Goal: Task Accomplishment & Management: Use online tool/utility

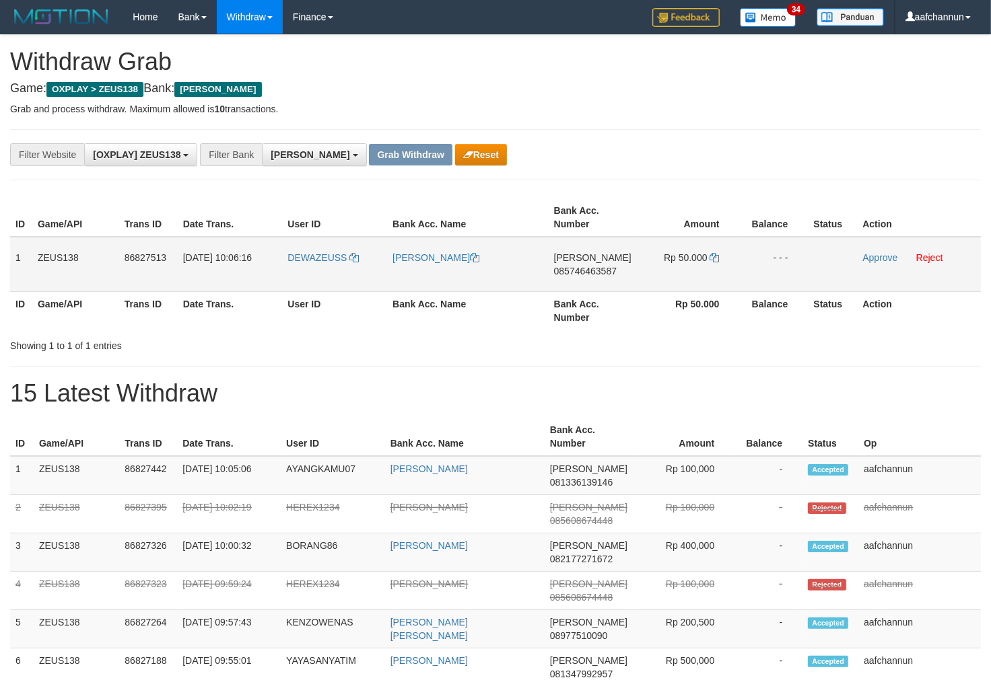
click at [308, 272] on td "DEWAZEUSS" at bounding box center [334, 264] width 105 height 55
copy link "DEWAZEUSS"
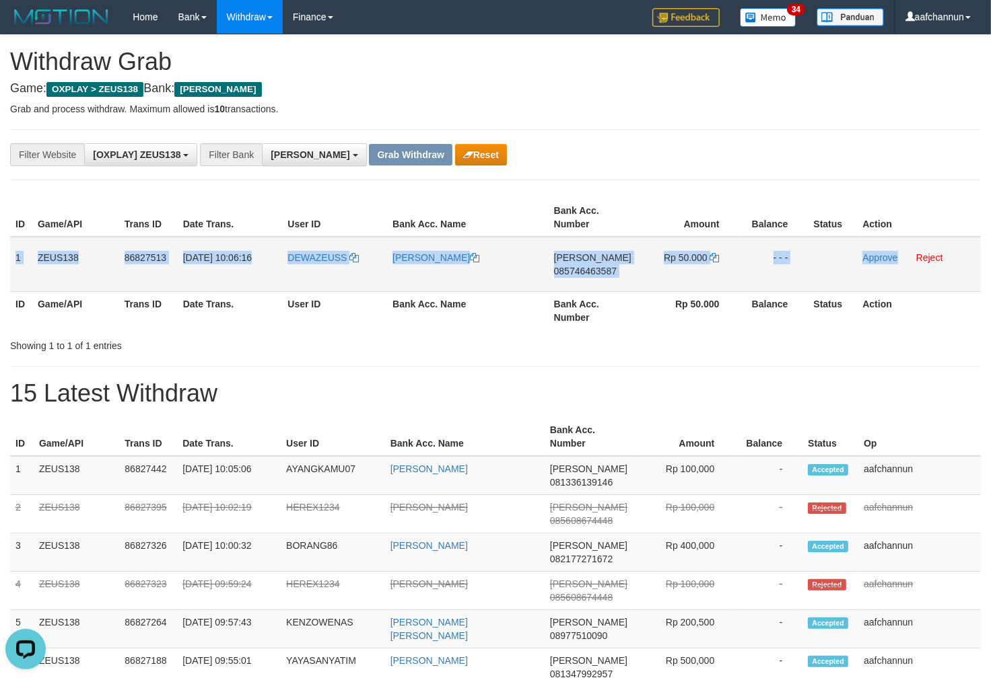
drag, startPoint x: 38, startPoint y: 256, endPoint x: 896, endPoint y: 277, distance: 859.0
click at [896, 277] on tr "1 ZEUS138 86827513 [DATE] 10:06:16 DEWAZEUSS [PERSON_NAME] [PERSON_NAME] 085746…" at bounding box center [495, 264] width 970 height 55
copy tr "1 ZEUS138 86827513 [DATE] 10:06:16 [PERSON_NAME] T [PERSON_NAME] 085746463587 R…"
drag, startPoint x: 583, startPoint y: 347, endPoint x: 521, endPoint y: 299, distance: 78.2
click at [573, 340] on div "**********" at bounding box center [495, 640] width 991 height 1211
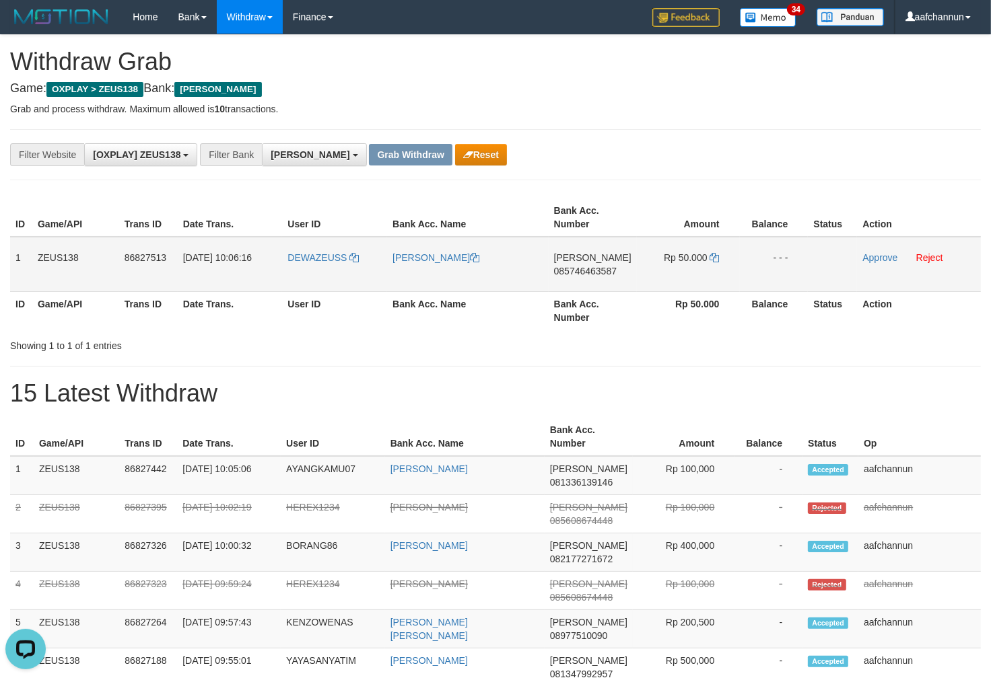
click at [569, 270] on span "085746463587" at bounding box center [585, 271] width 63 height 11
click at [707, 254] on td "Rp 50.000" at bounding box center [688, 264] width 103 height 55
drag, startPoint x: 708, startPoint y: 254, endPoint x: 715, endPoint y: 256, distance: 7.0
click at [711, 254] on td "Rp 50.000" at bounding box center [688, 264] width 103 height 55
click at [711, 259] on icon at bounding box center [714, 257] width 9 height 9
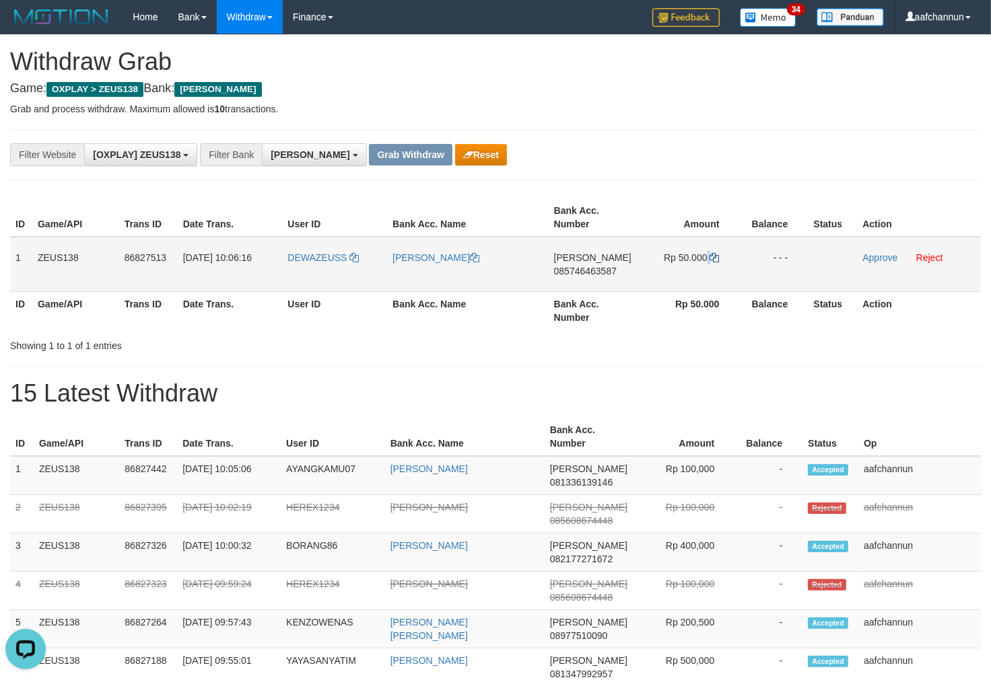
copy td
click at [712, 259] on icon at bounding box center [714, 257] width 9 height 9
click at [714, 257] on icon at bounding box center [714, 257] width 9 height 9
drag, startPoint x: 388, startPoint y: 268, endPoint x: 495, endPoint y: 219, distance: 117.7
click at [497, 266] on td "[PERSON_NAME]" at bounding box center [468, 264] width 162 height 55
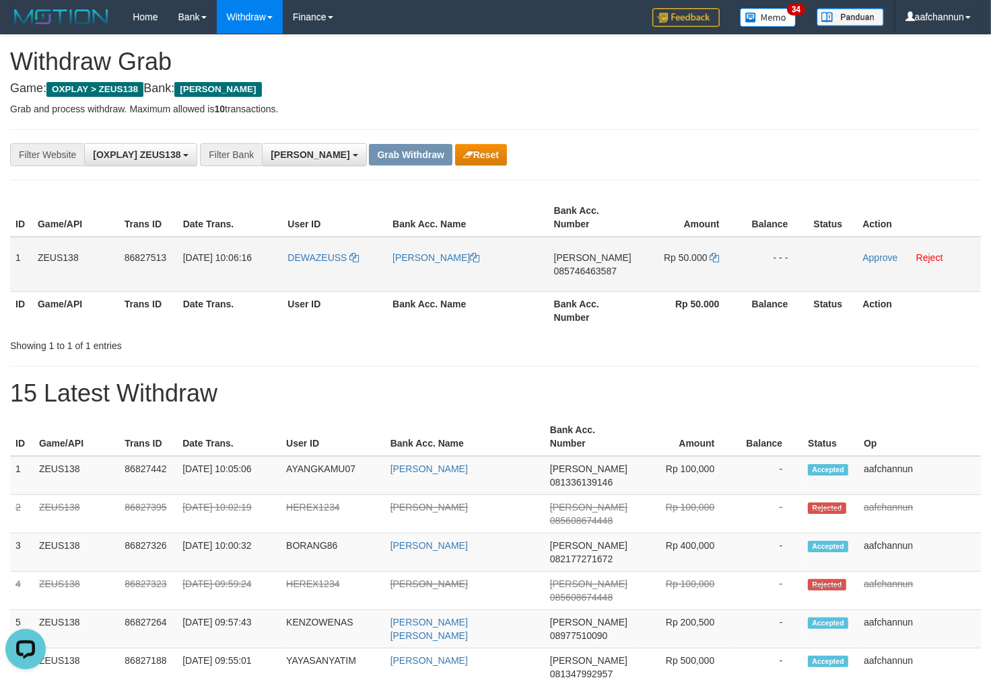
click at [310, 271] on td "DEWAZEUSS" at bounding box center [334, 264] width 105 height 55
copy link "DEWAZEUSS"
click at [373, 355] on div "**********" at bounding box center [495, 640] width 991 height 1211
click at [306, 266] on td "DEWAZEUSS" at bounding box center [334, 264] width 105 height 55
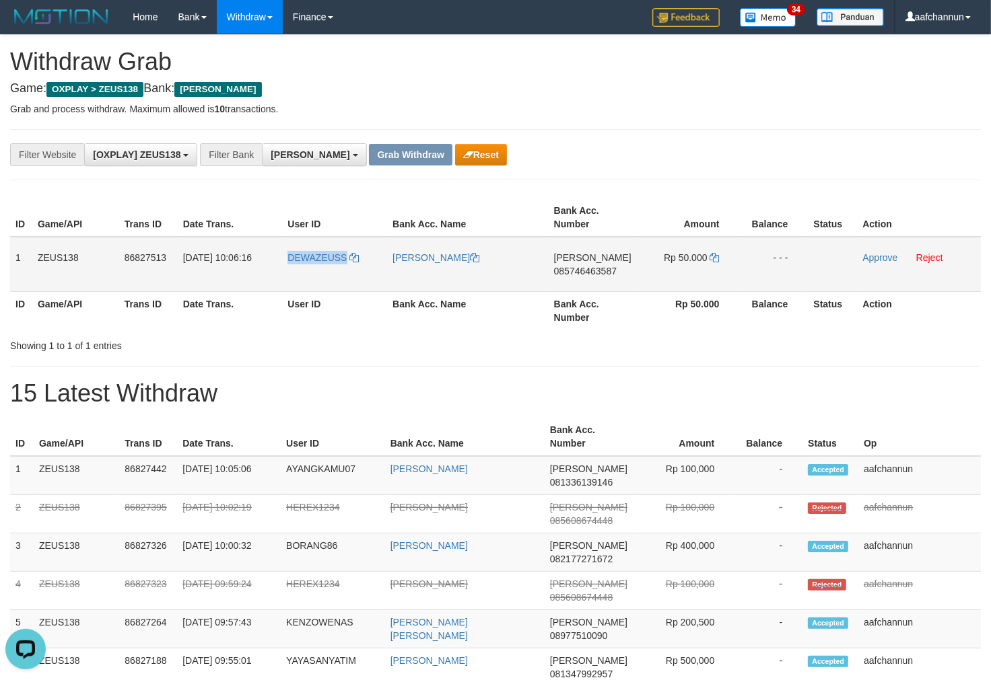
drag, startPoint x: 306, startPoint y: 266, endPoint x: 334, endPoint y: 277, distance: 30.2
click at [306, 266] on td "DEWAZEUSS" at bounding box center [334, 264] width 105 height 55
copy span "DEWAZEUSS"
click at [582, 272] on span "085746463587" at bounding box center [585, 271] width 63 height 11
click at [711, 247] on td "Rp 50.000" at bounding box center [688, 264] width 103 height 55
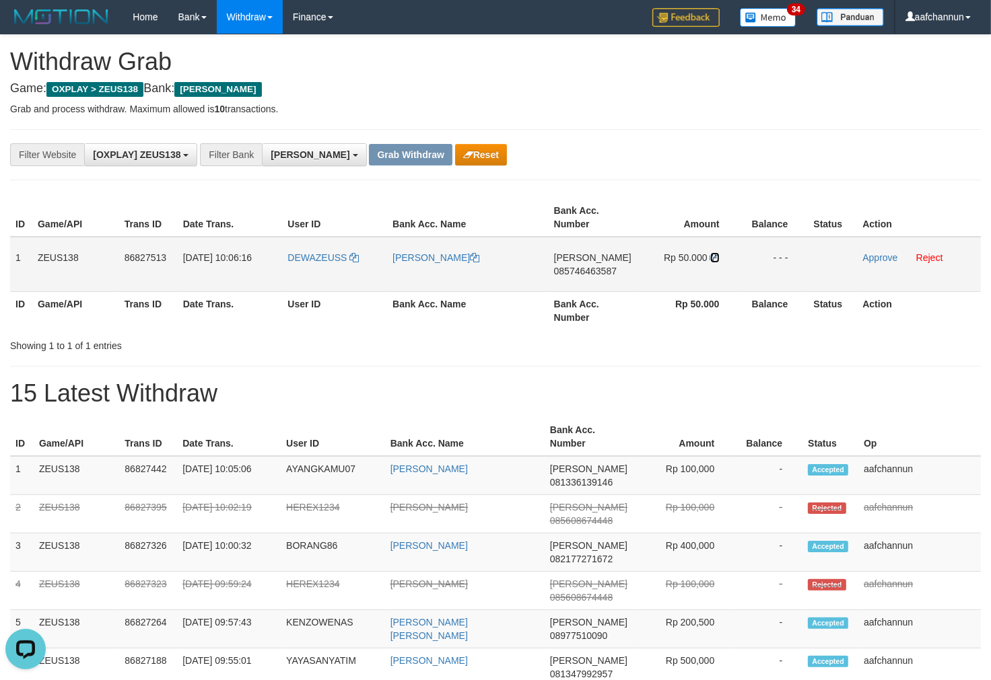
click at [715, 253] on icon at bounding box center [714, 257] width 9 height 9
drag, startPoint x: 491, startPoint y: 258, endPoint x: 507, endPoint y: 257, distance: 16.2
click at [505, 257] on td "[PERSON_NAME]" at bounding box center [468, 264] width 162 height 55
click at [499, 313] on th "Bank Acc. Name" at bounding box center [468, 310] width 162 height 38
click at [865, 258] on link "Approve" at bounding box center [879, 257] width 35 height 11
